Goal: Communication & Community: Answer question/provide support

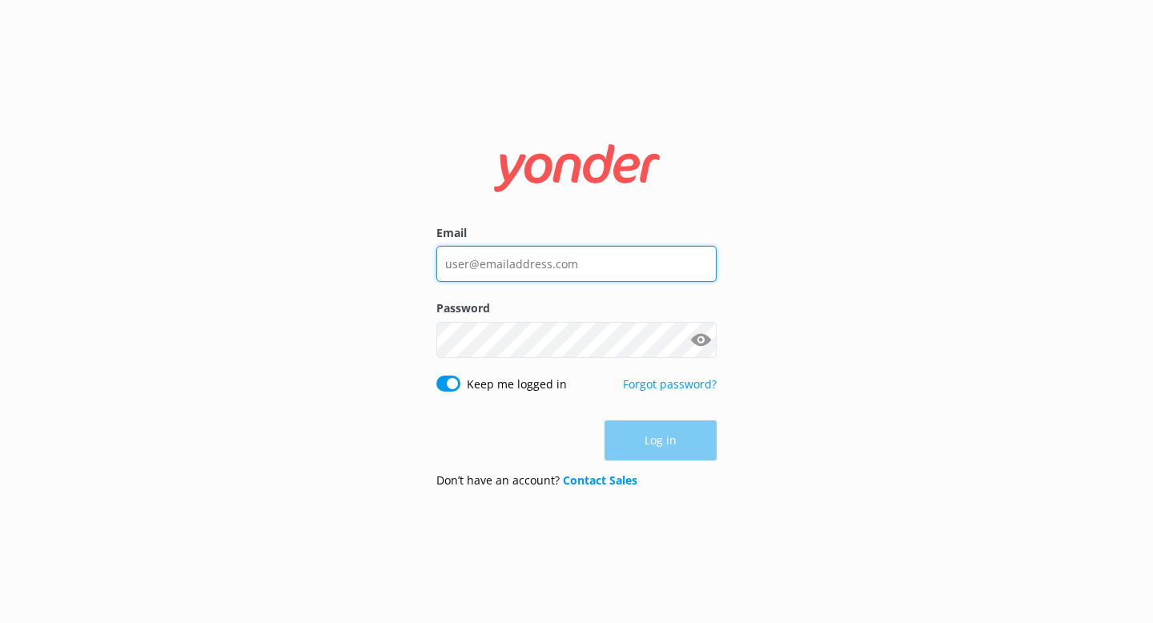
type input "info@aucklandseakayaks.co.nz"
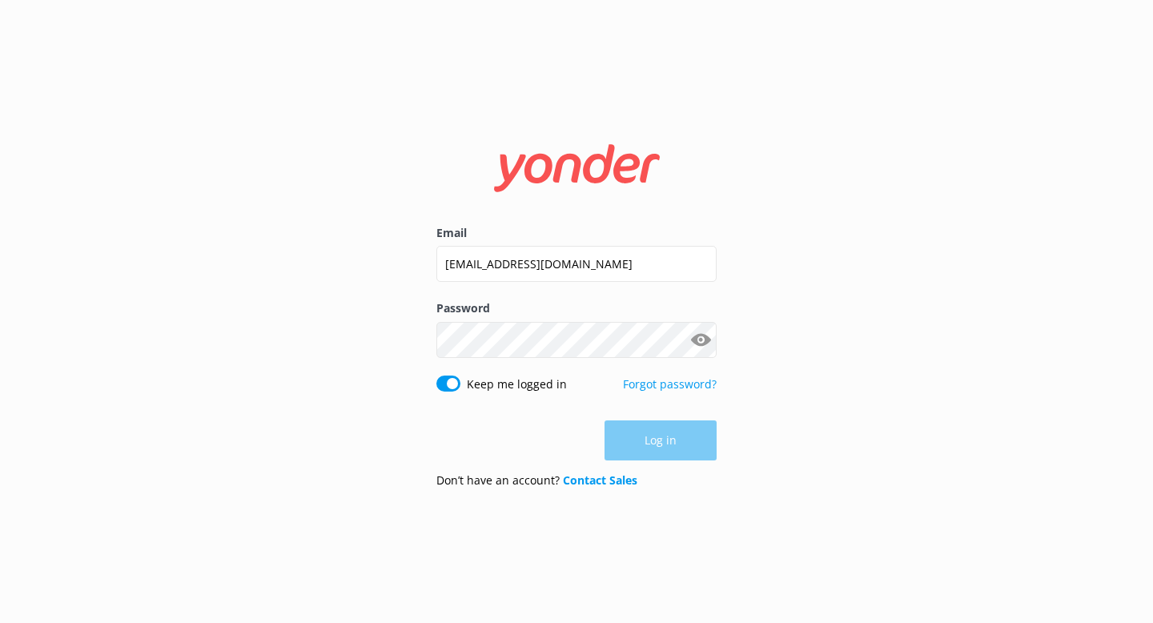
click at [672, 439] on div "Log in" at bounding box center [576, 440] width 280 height 40
click at [672, 439] on button "Log in" at bounding box center [661, 441] width 112 height 40
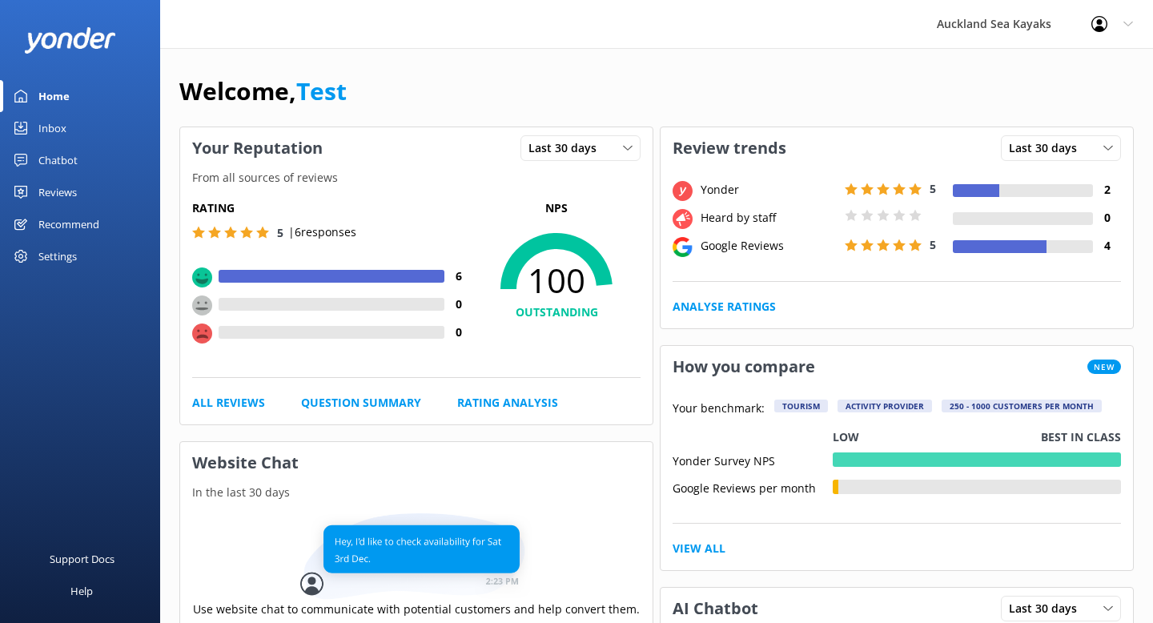
click at [78, 186] on link "Reviews" at bounding box center [80, 192] width 160 height 32
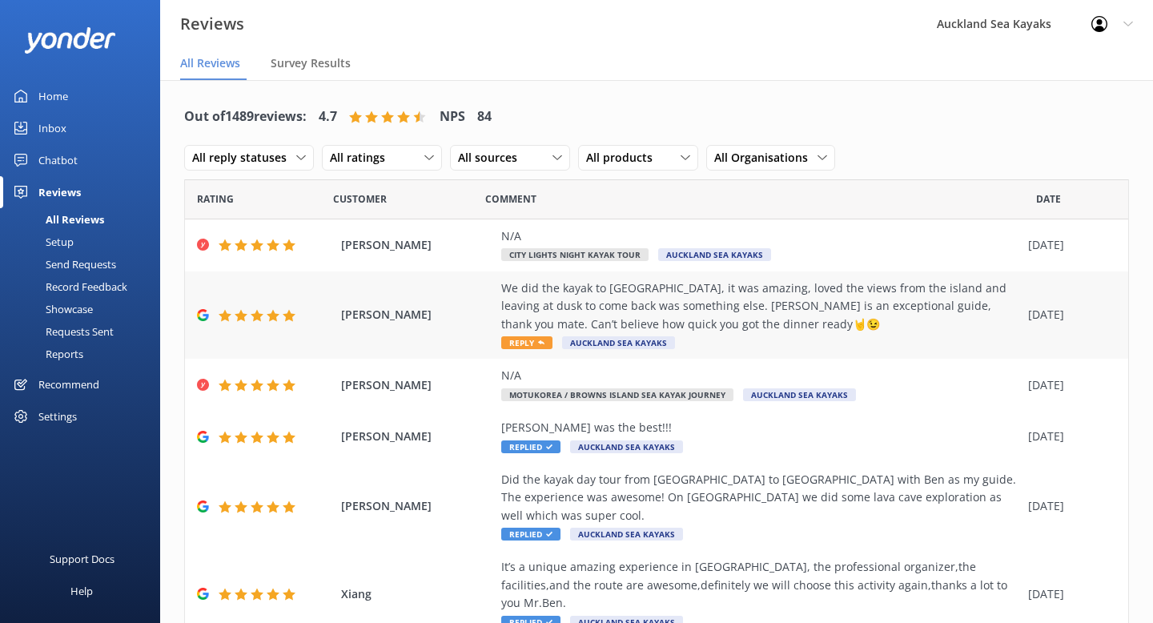
click at [371, 320] on span "[PERSON_NAME]" at bounding box center [417, 315] width 152 height 18
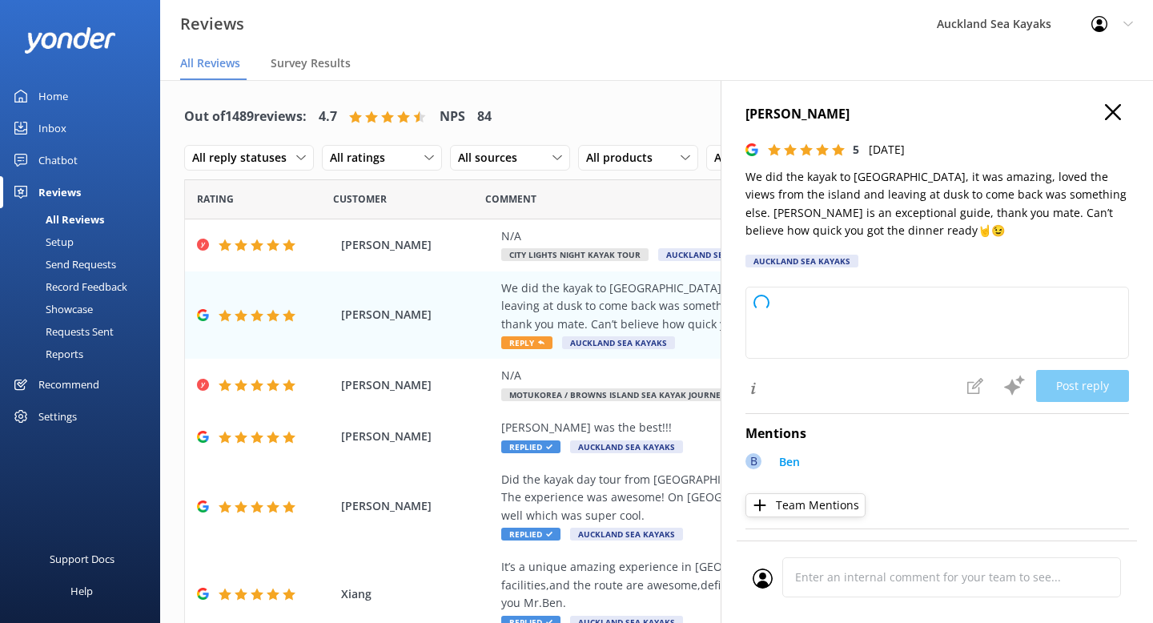
type textarea "Thank you so much for your wonderful review! We're thrilled you enjoyed the Mot…"
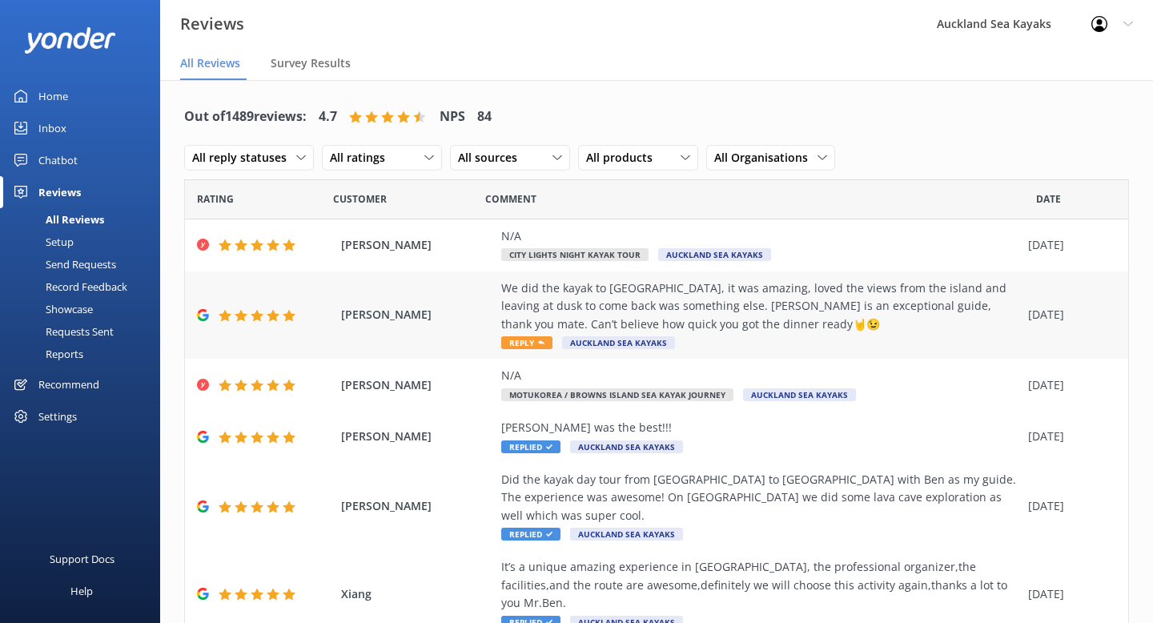
click at [670, 300] on div "We did the kayak to [GEOGRAPHIC_DATA], it was amazing, loved the views from the…" at bounding box center [760, 306] width 519 height 54
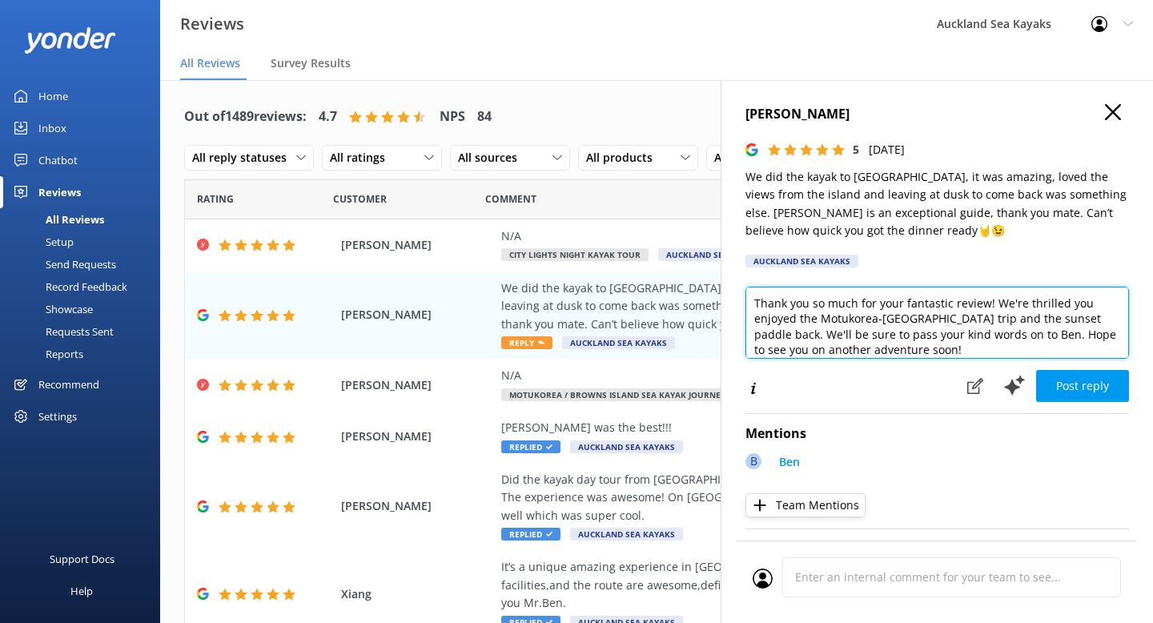
click at [892, 331] on textarea "Thank you so much for your fantastic review! We're thrilled you enjoyed the Mot…" at bounding box center [937, 323] width 384 height 72
drag, startPoint x: 947, startPoint y: 319, endPoint x: 878, endPoint y: 317, distance: 68.9
click at [878, 317] on textarea "Thank you so much for your fantastic review! We're thrilled you enjoyed the Mot…" at bounding box center [937, 323] width 384 height 72
drag, startPoint x: 953, startPoint y: 307, endPoint x: 785, endPoint y: 300, distance: 168.3
click at [785, 300] on textarea "Thank you so much for your fantastic review! We're thrilled you enjoyed the Mot…" at bounding box center [937, 323] width 384 height 72
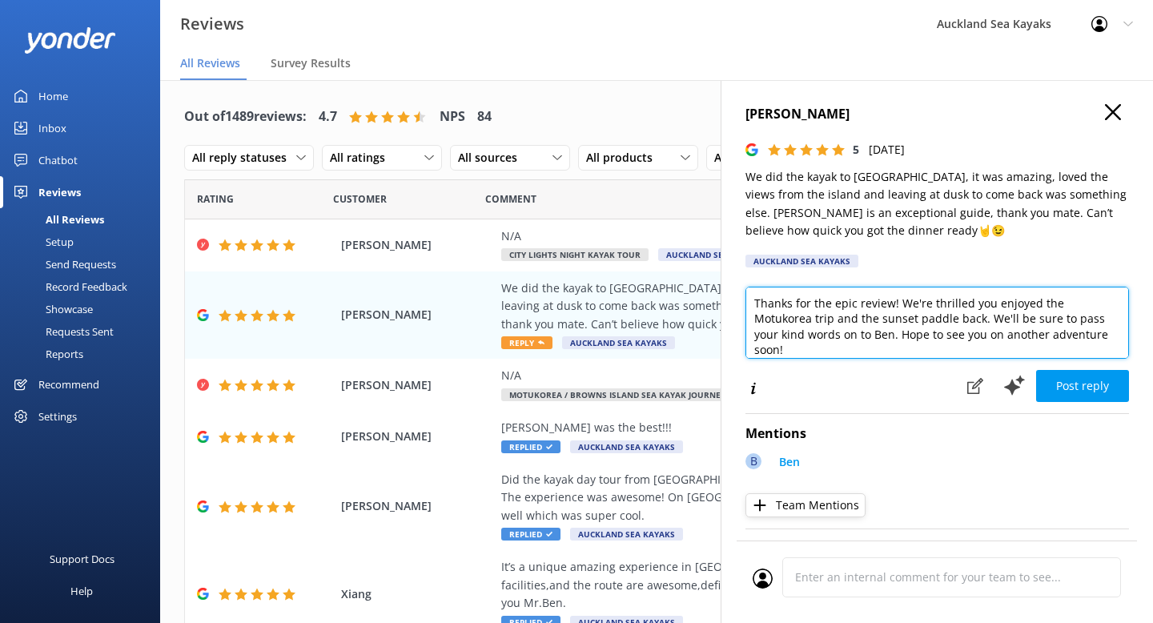
click at [917, 319] on textarea "Thanks for the epic review! We're thrilled you enjoyed the Motukorea trip and t…" at bounding box center [937, 323] width 384 height 72
drag, startPoint x: 1116, startPoint y: 337, endPoint x: 960, endPoint y: 324, distance: 156.7
click at [960, 324] on textarea "Thanks for the epic review! We're thrilled you enjoyed the Motukorea trip and t…" at bounding box center [937, 323] width 384 height 72
type textarea "Thanks for the epic review! We're thrilled you enjoyed the Motukorea trip and t…"
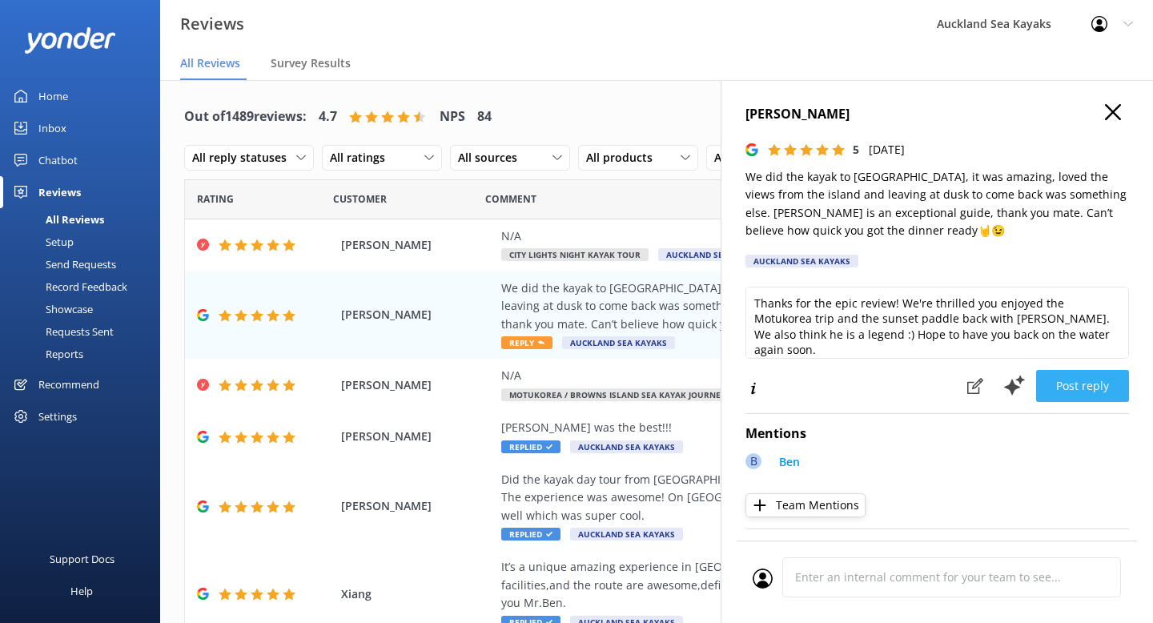
click at [1073, 383] on button "Post reply" at bounding box center [1082, 386] width 93 height 32
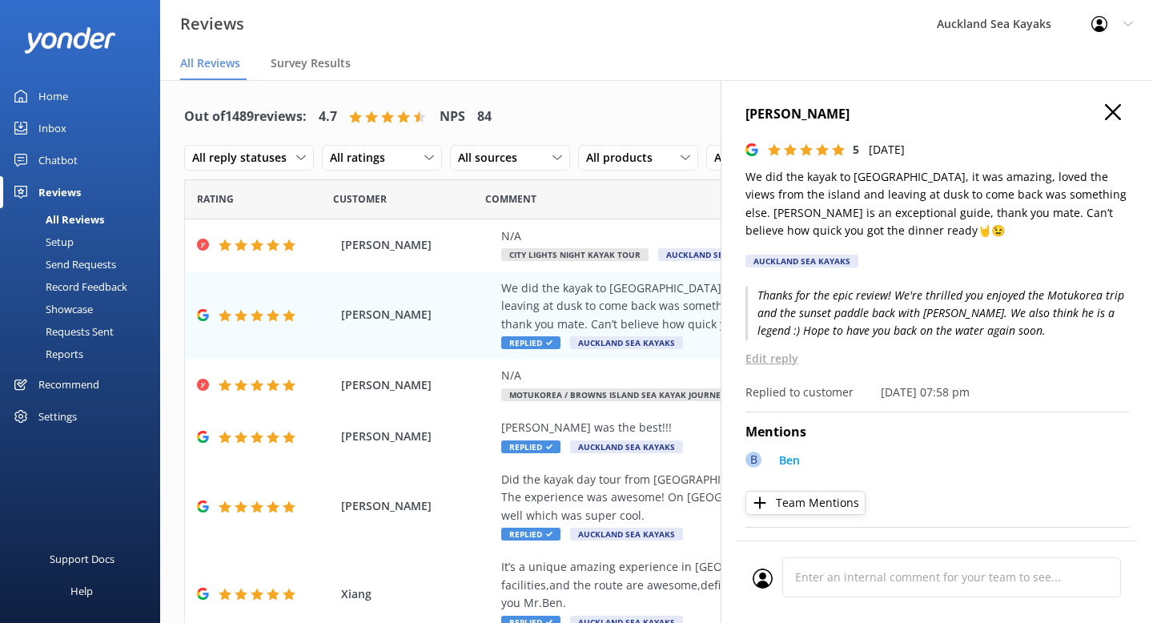
click at [1107, 117] on use "button" at bounding box center [1113, 112] width 16 height 16
